Goal: Use online tool/utility

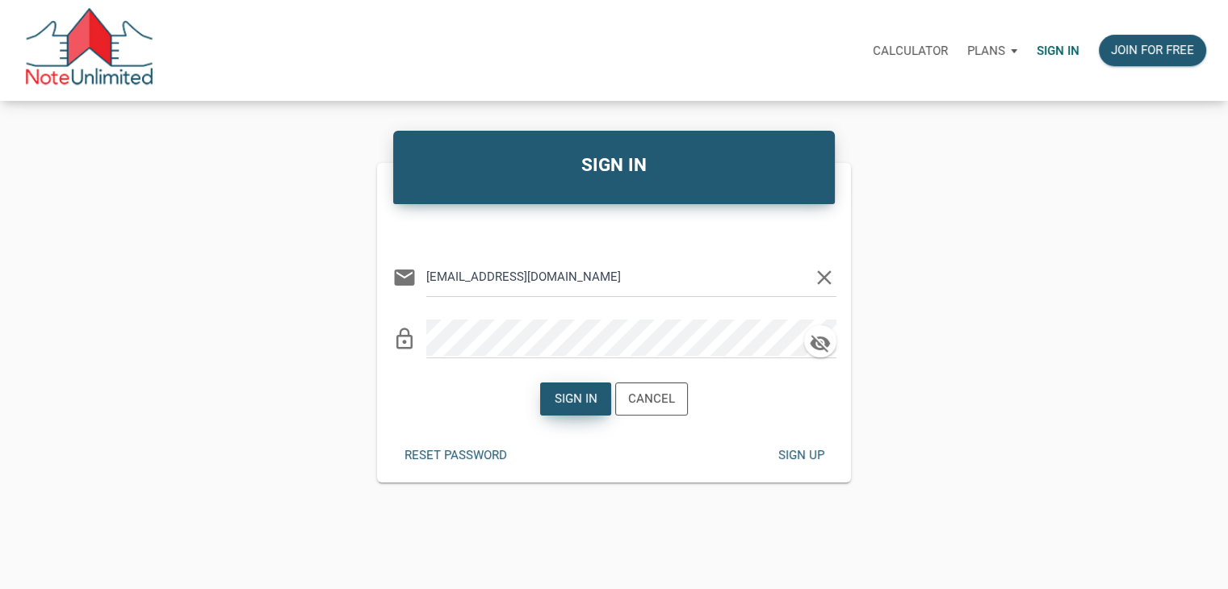
click at [553, 405] on div "Sign in" at bounding box center [575, 399] width 69 height 31
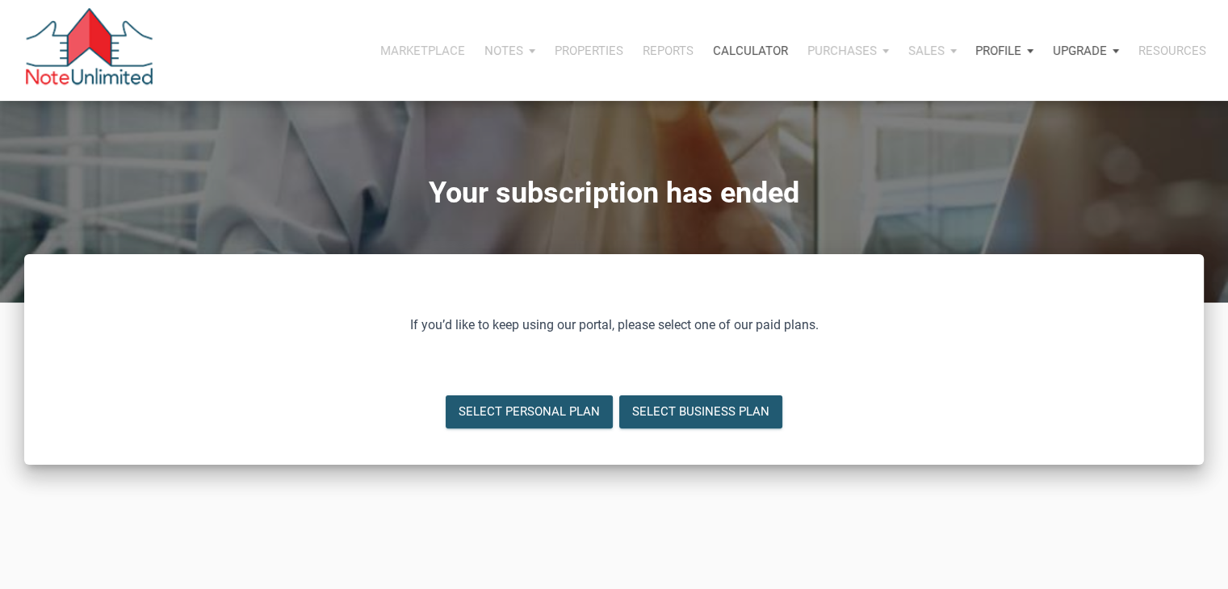
click at [763, 52] on p "Calculator" at bounding box center [750, 51] width 75 height 15
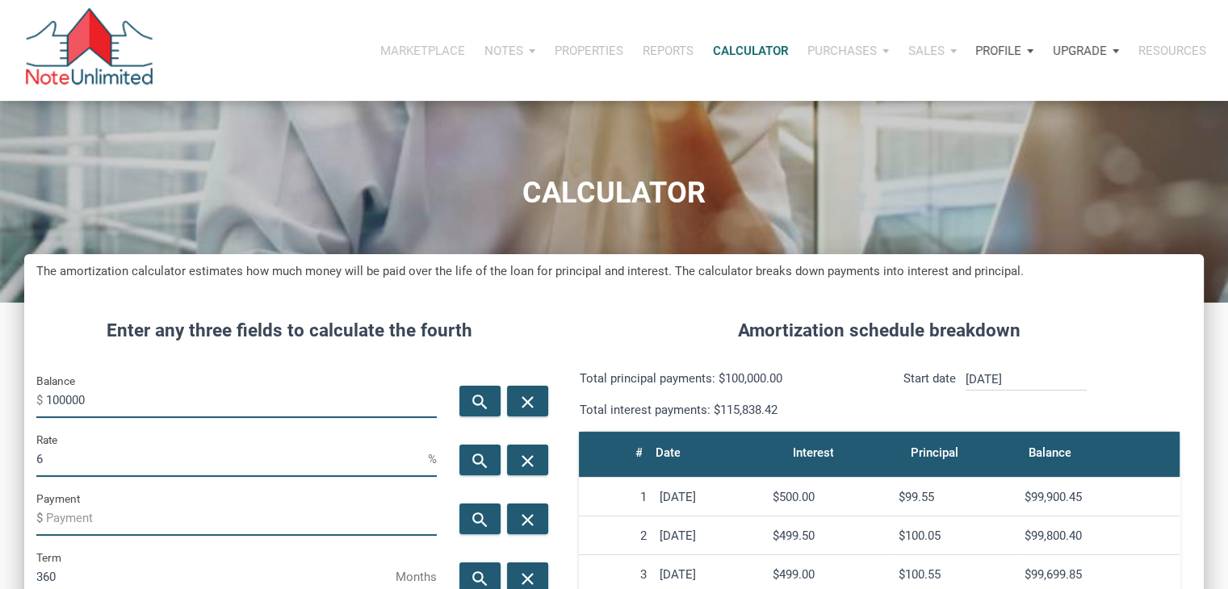
scroll to position [800, 1179]
click at [159, 399] on input "100000" at bounding box center [241, 400] width 391 height 36
type input "137000"
click at [466, 531] on div "search" at bounding box center [479, 519] width 41 height 31
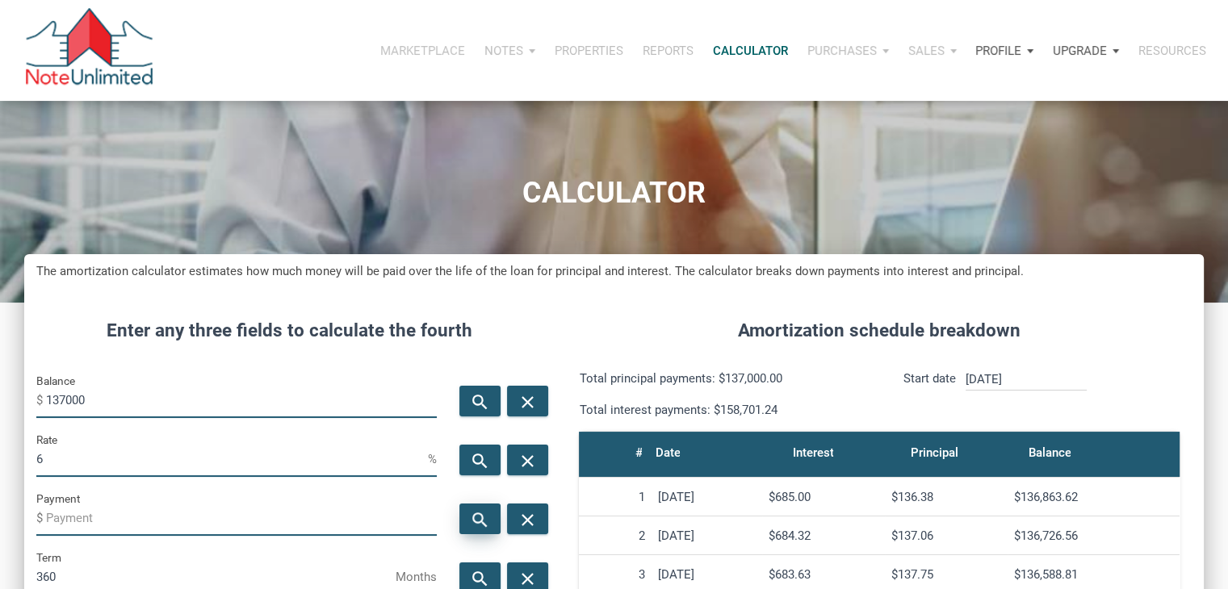
type input "-821.38"
click at [191, 463] on input "6" at bounding box center [232, 459] width 392 height 36
type input "5"
click at [475, 517] on icon "search" at bounding box center [480, 520] width 19 height 20
type input "-735.45"
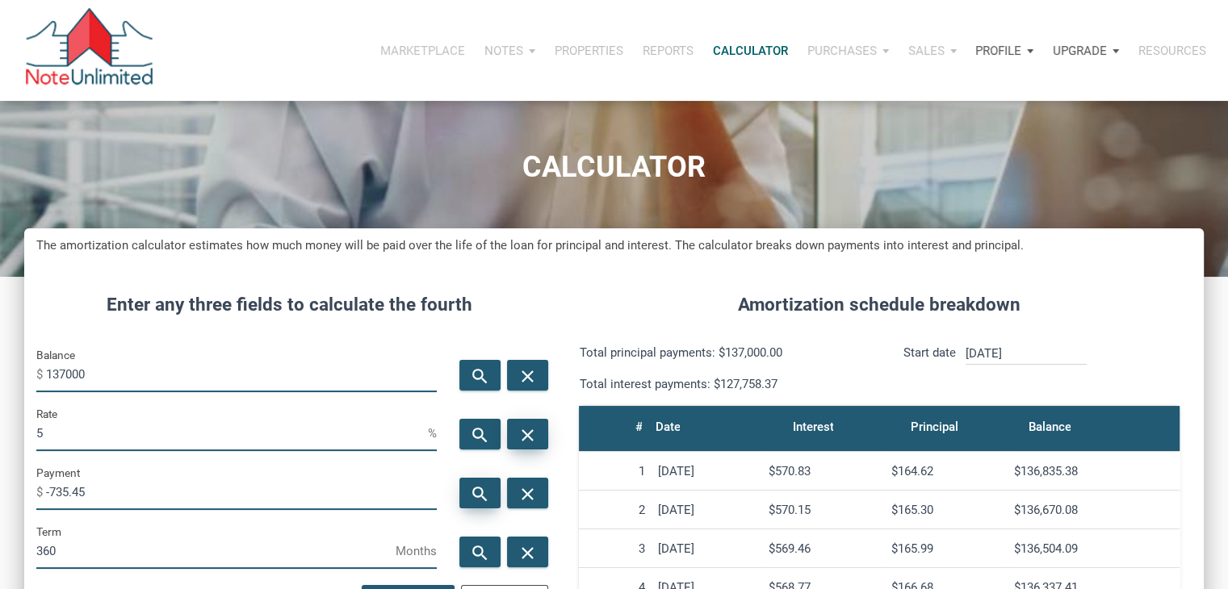
scroll to position [74, 0]
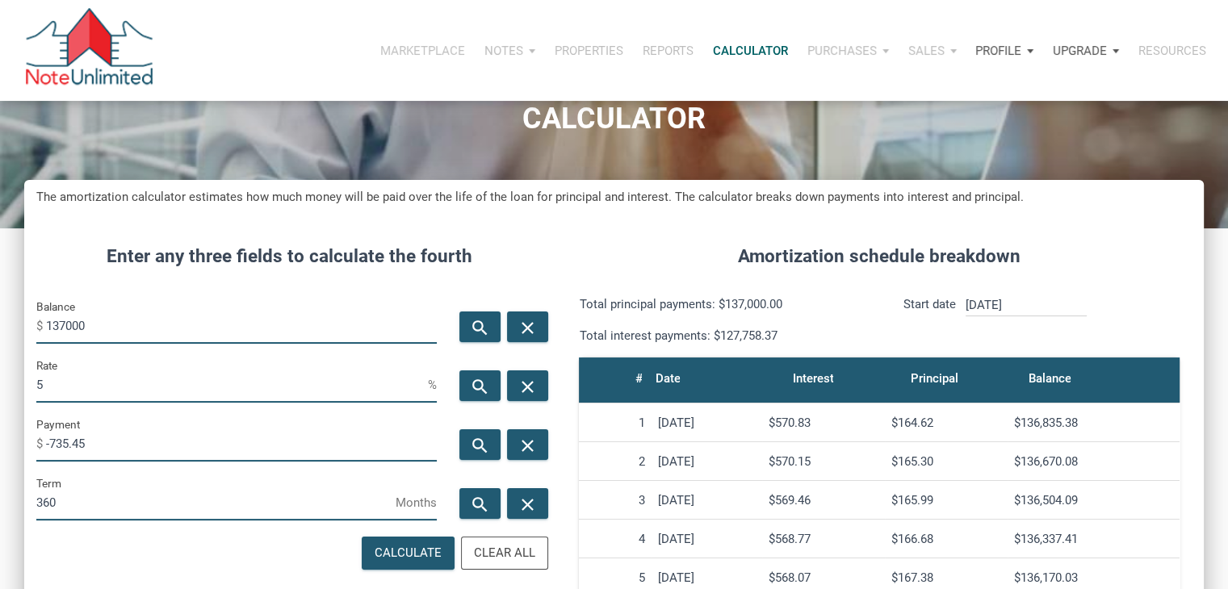
click at [174, 314] on input "137000" at bounding box center [241, 326] width 391 height 36
type input "114000"
click at [482, 451] on icon "search" at bounding box center [480, 446] width 19 height 20
type input "-611.98"
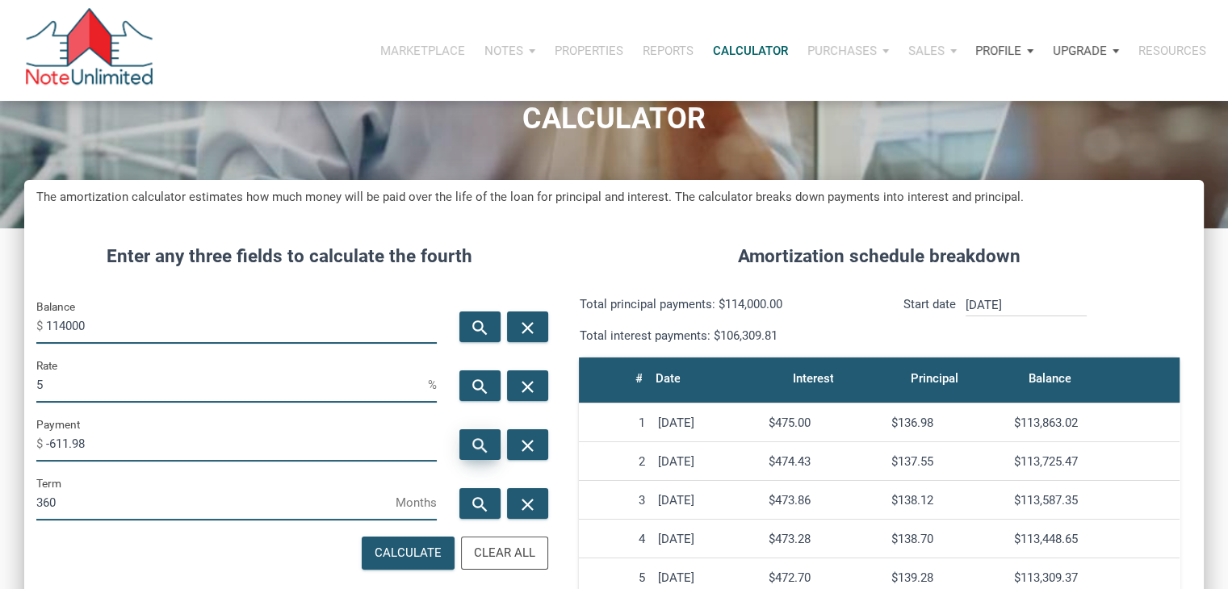
scroll to position [800, 1179]
click at [216, 407] on div "Rate 5 %" at bounding box center [236, 385] width 425 height 59
click at [80, 326] on input "114000" at bounding box center [241, 326] width 391 height 36
type input "175000"
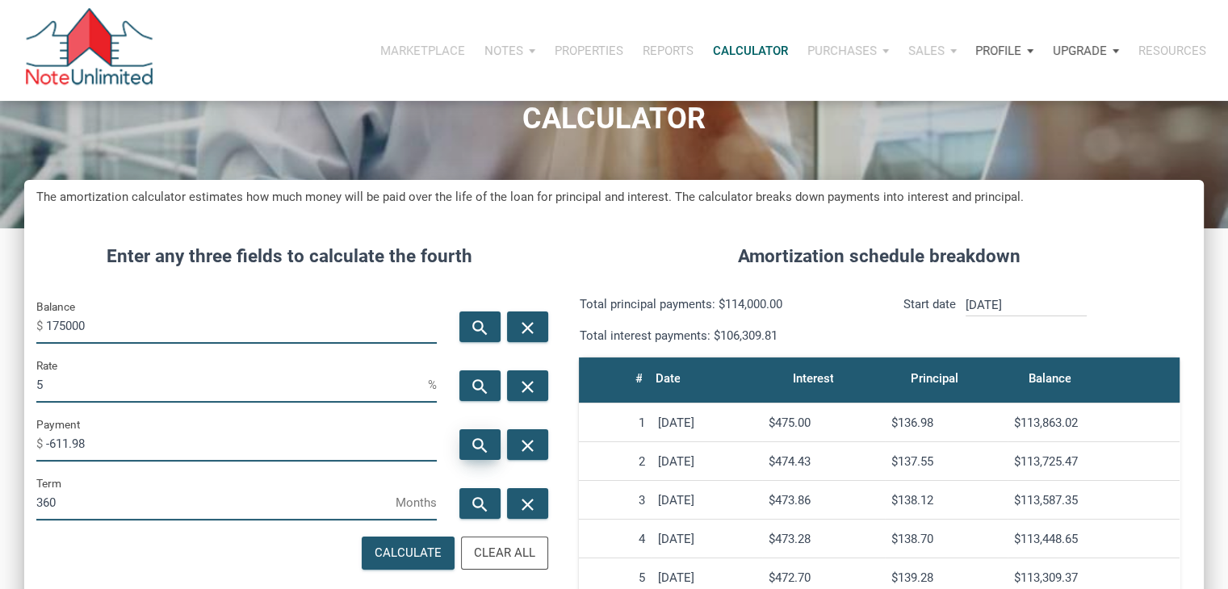
click at [475, 440] on icon "search" at bounding box center [480, 446] width 19 height 20
type input "-939.44"
click at [97, 385] on input "5" at bounding box center [232, 385] width 392 height 36
type input "4"
click at [467, 443] on div "search" at bounding box center [479, 445] width 41 height 31
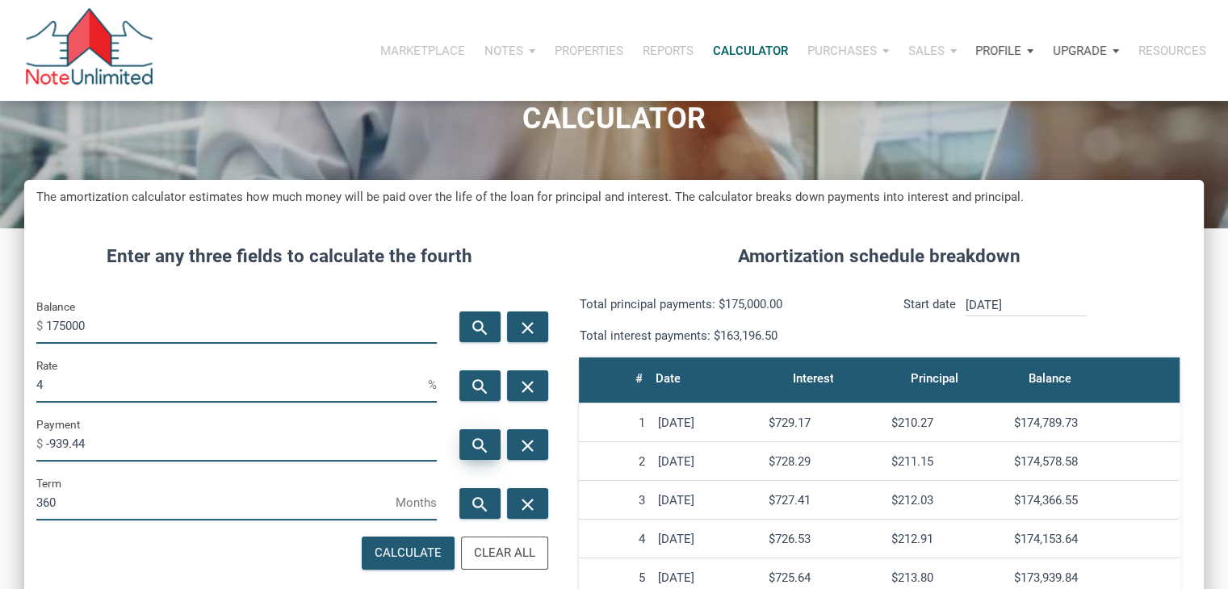
type input "-835.48"
click at [123, 338] on input "175000" at bounding box center [241, 326] width 391 height 36
type input "1"
type input "2"
type input "129000"
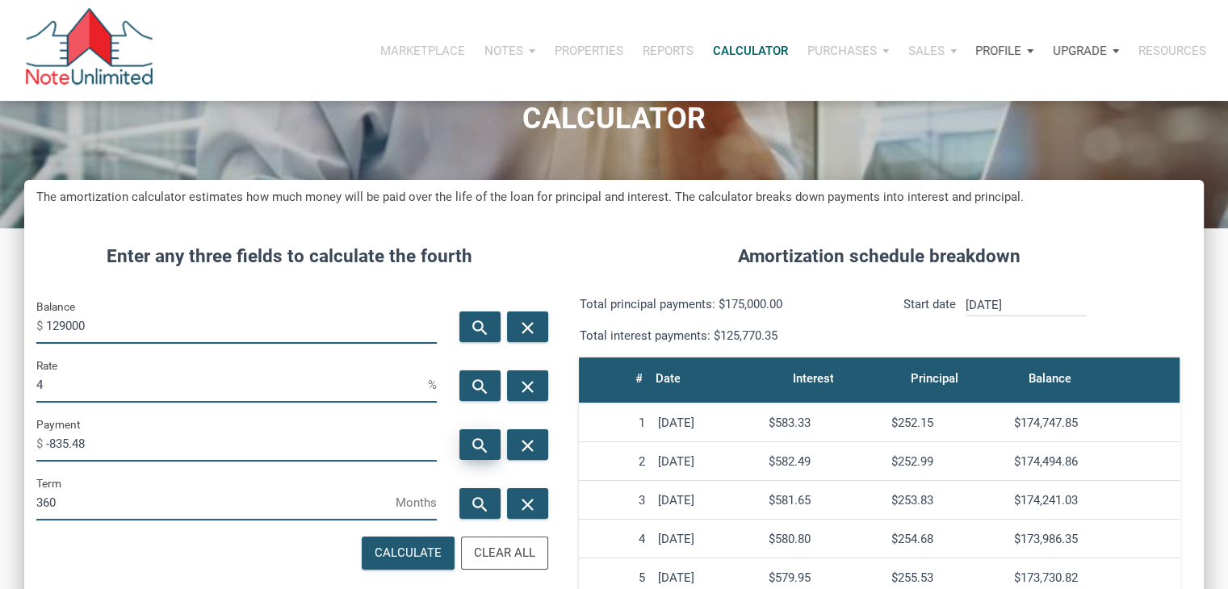
click at [480, 447] on icon "search" at bounding box center [480, 446] width 19 height 20
type input "-615.87"
click at [300, 377] on input "4" at bounding box center [232, 385] width 392 height 36
type input "5"
click at [465, 434] on div "search" at bounding box center [479, 445] width 41 height 31
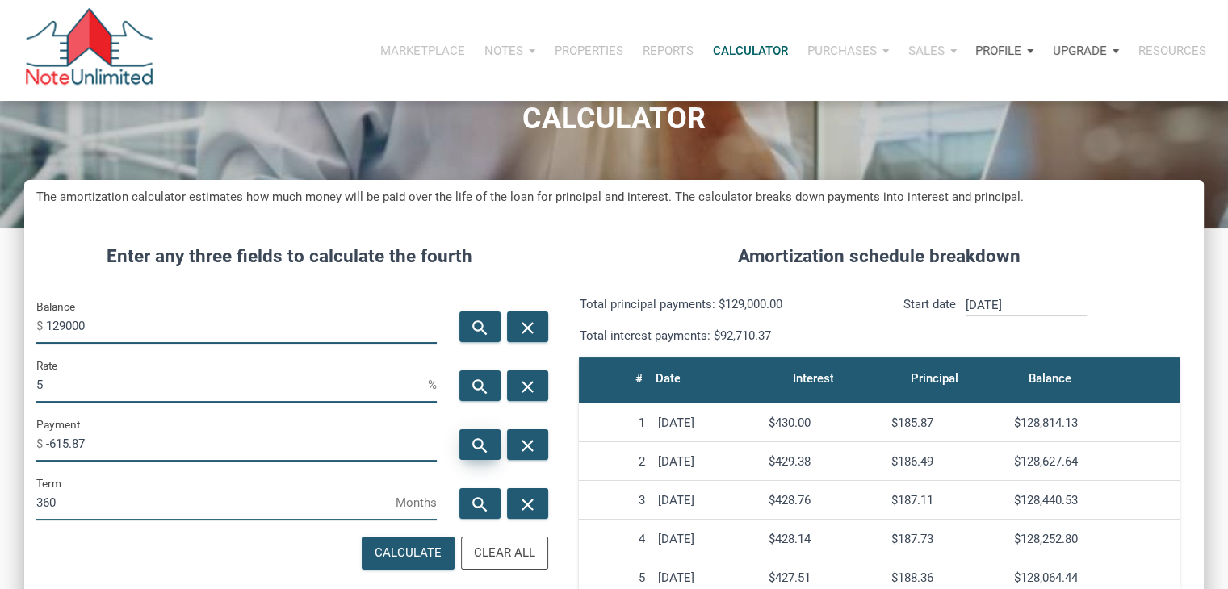
type input "-692.5"
